Goal: Learn about a topic

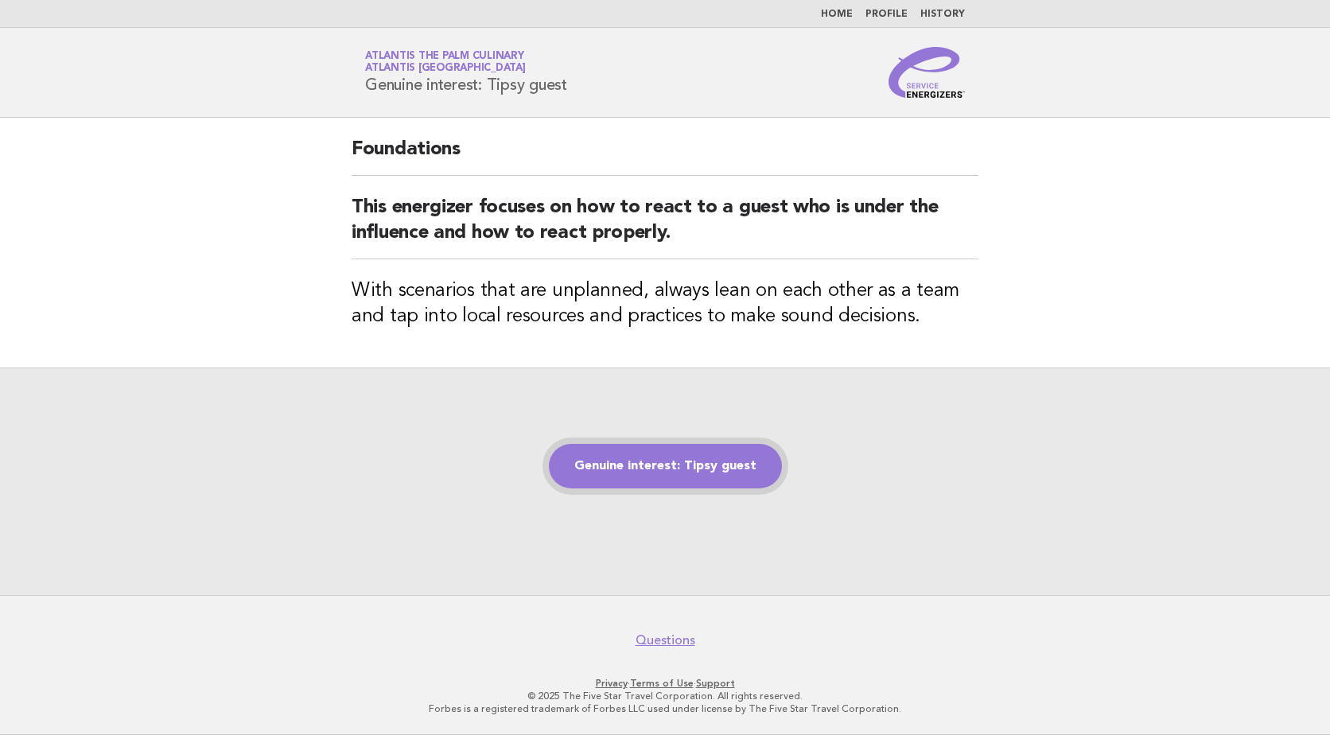
click at [698, 466] on link "Genuine interest: Tipsy guest" at bounding box center [665, 466] width 233 height 45
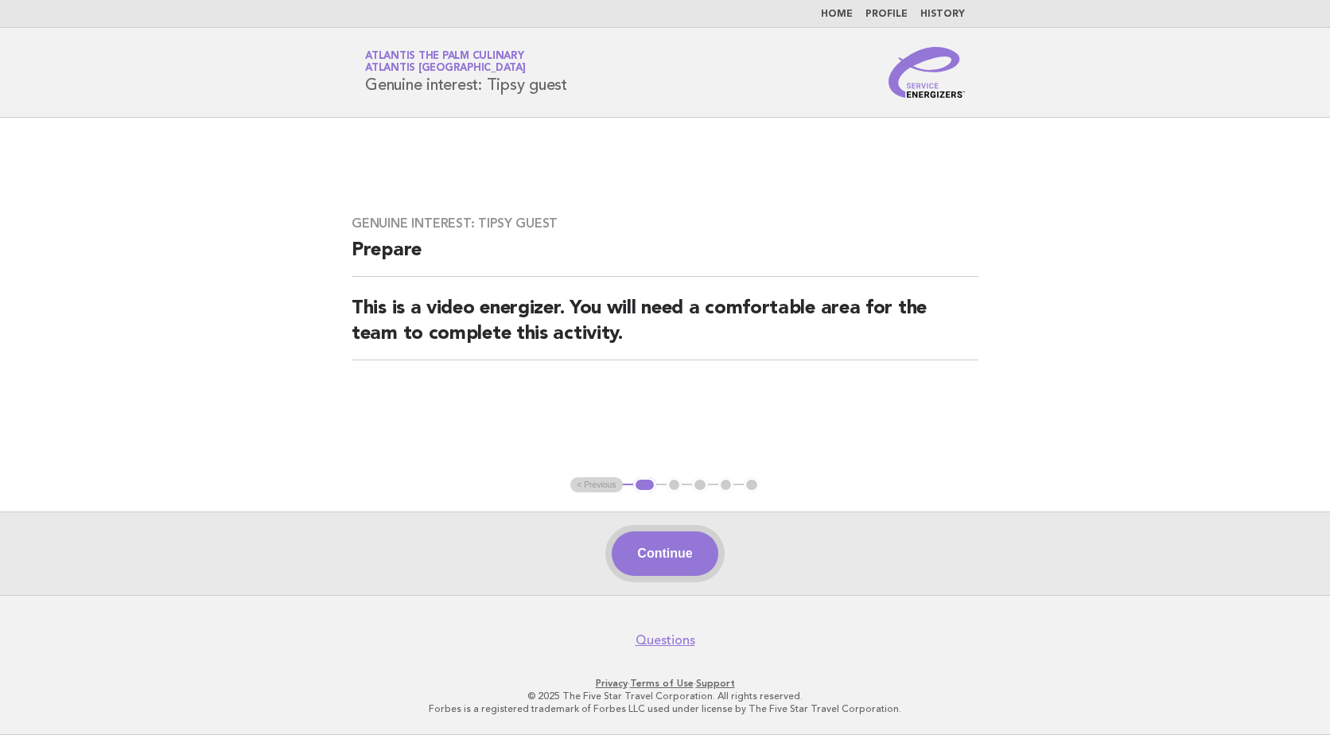
click at [652, 544] on button "Continue" at bounding box center [665, 553] width 106 height 45
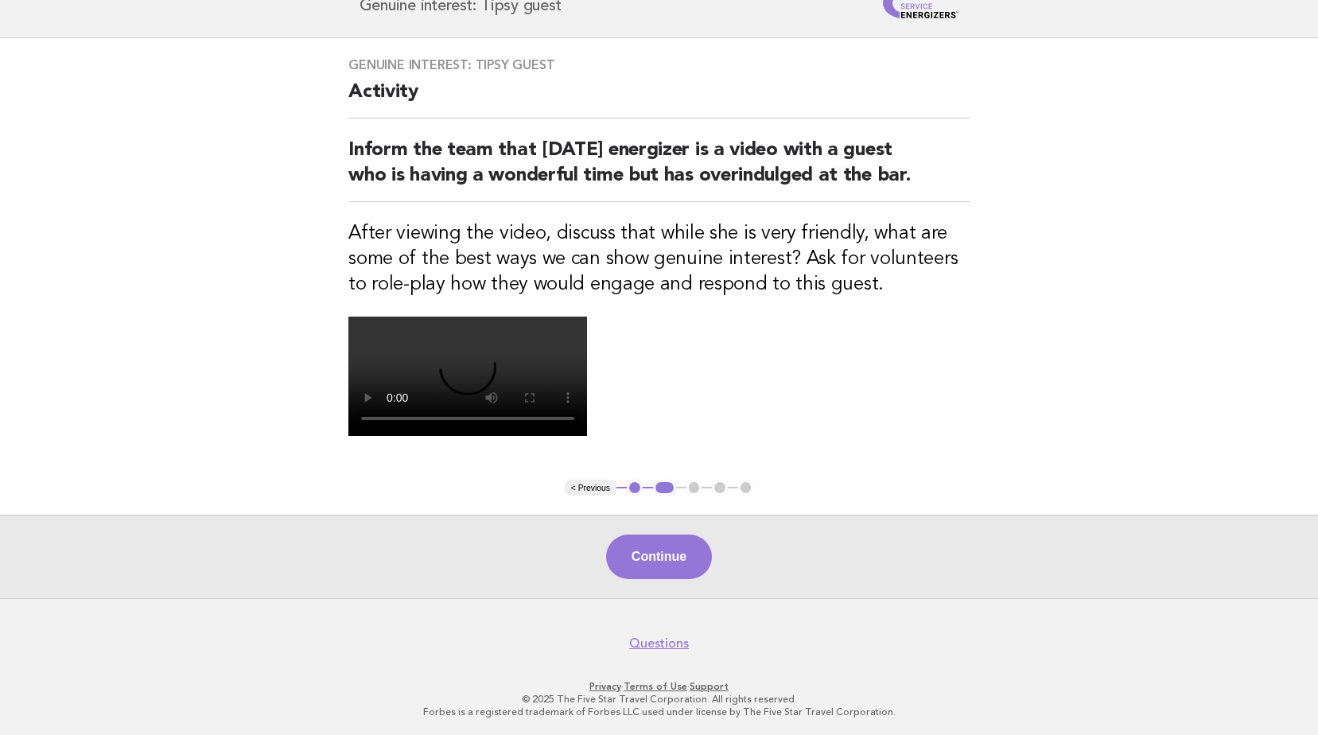
scroll to position [159, 0]
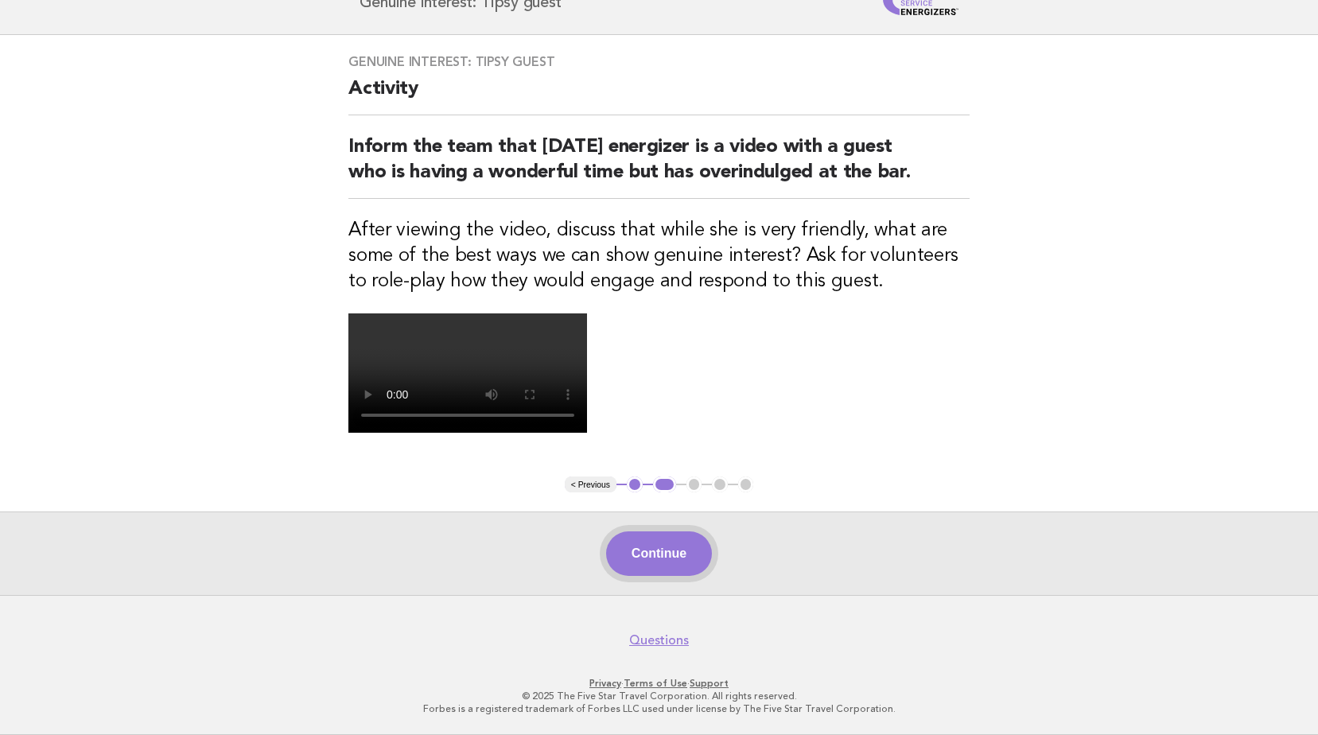
click at [659, 576] on button "Continue" at bounding box center [659, 553] width 106 height 45
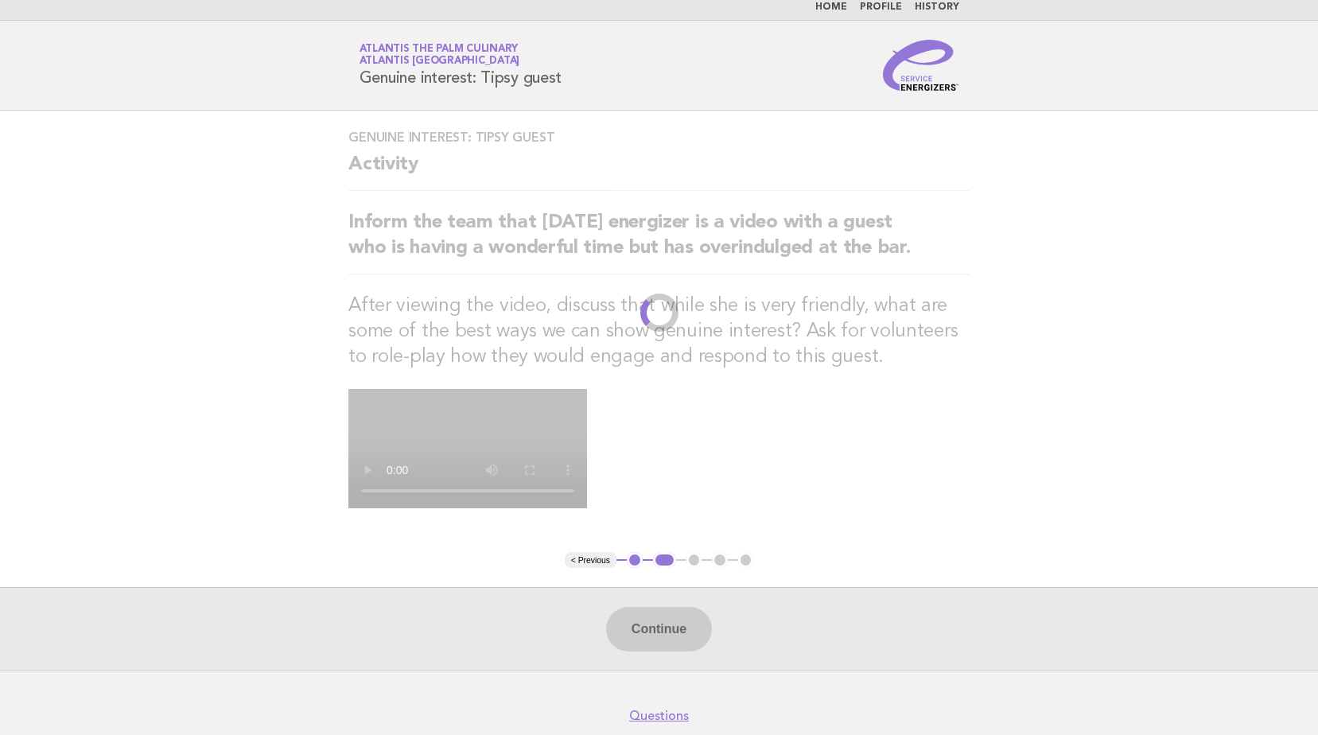
scroll to position [0, 0]
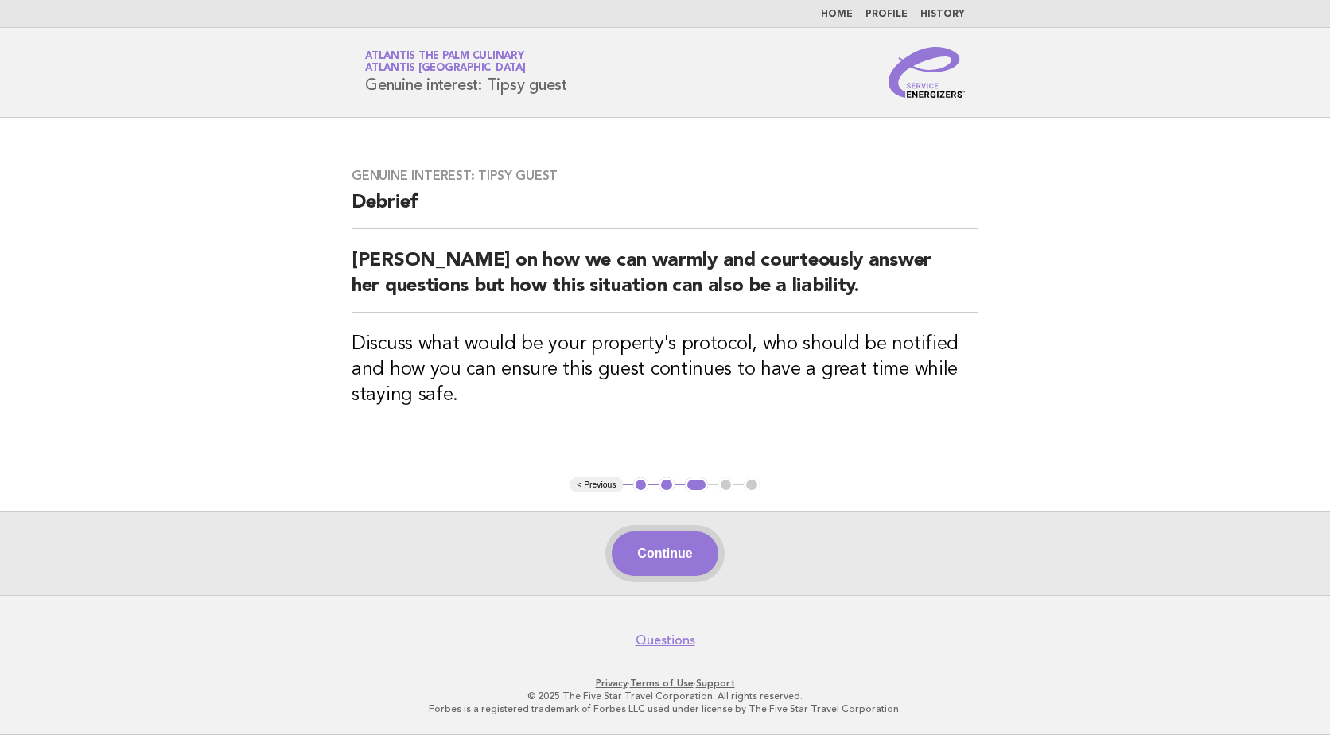
click at [670, 546] on button "Continue" at bounding box center [665, 553] width 106 height 45
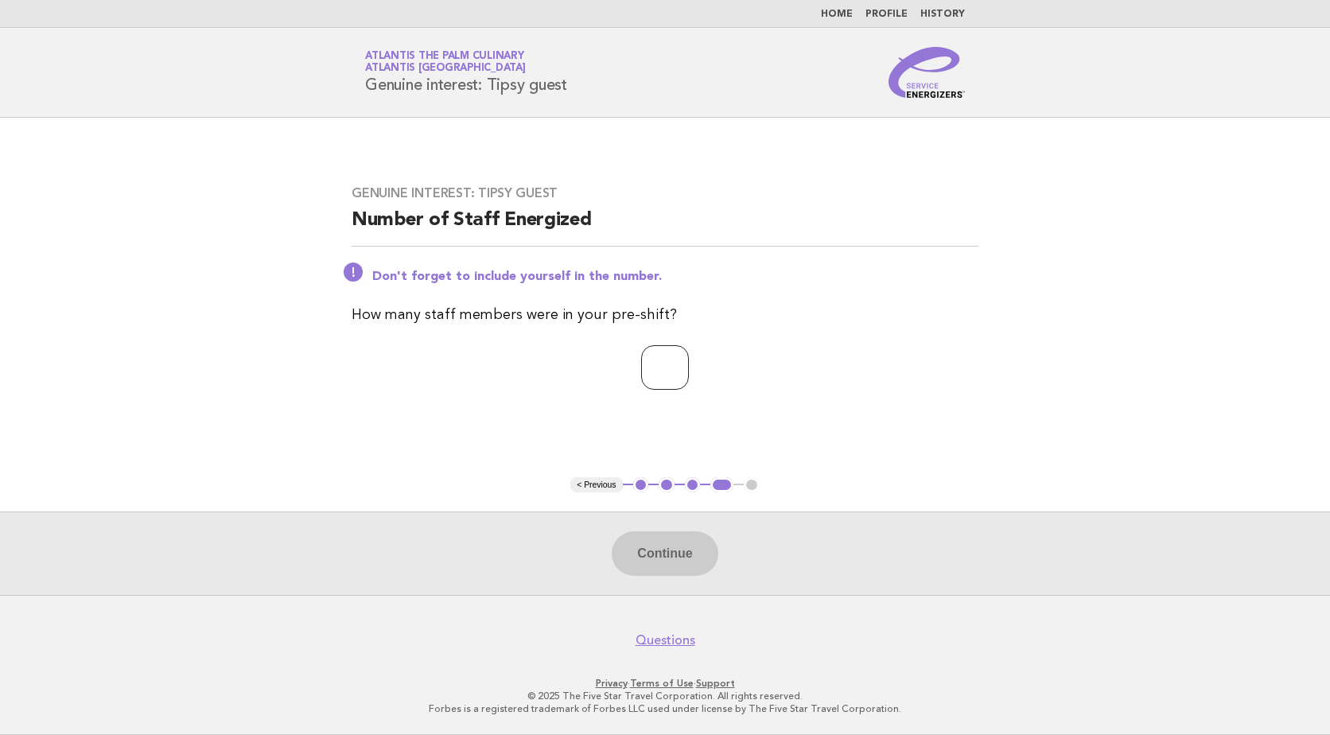
click at [664, 379] on input "number" at bounding box center [665, 367] width 48 height 45
type input "**"
click at [679, 551] on button "Continue" at bounding box center [665, 553] width 106 height 45
